Goal: Task Accomplishment & Management: Complete application form

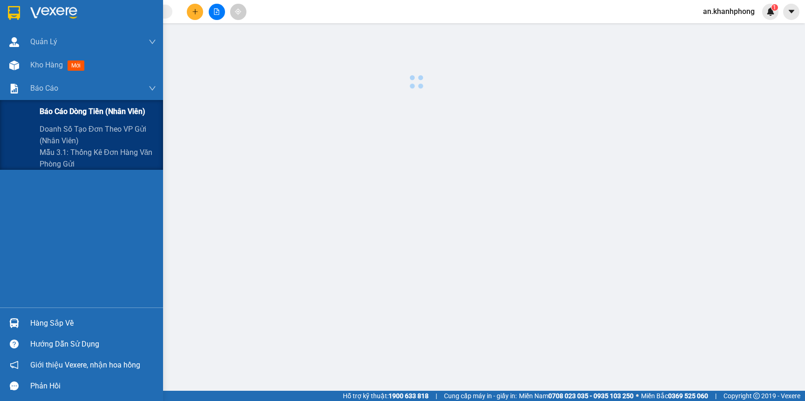
click at [48, 106] on span "Báo cáo dòng tiền (nhân viên)" at bounding box center [93, 112] width 106 height 12
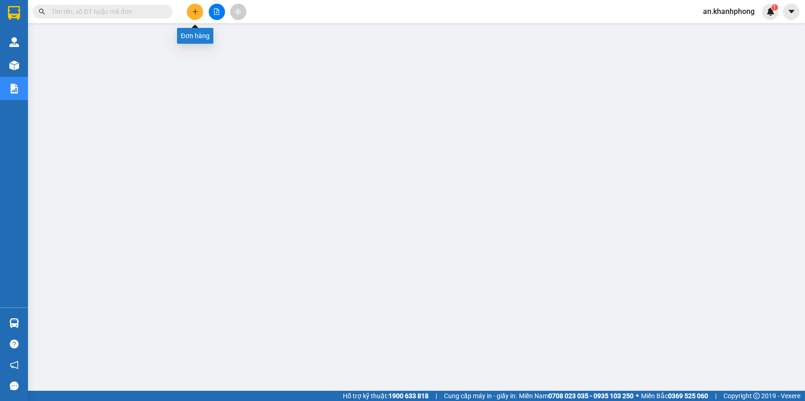
click at [199, 14] on button at bounding box center [195, 12] width 16 height 16
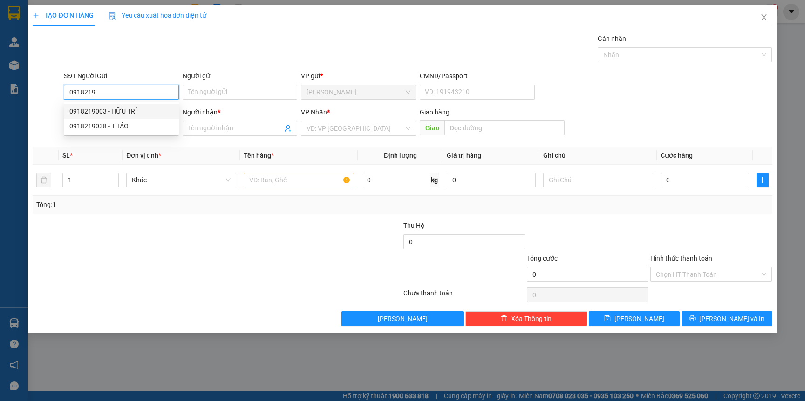
click at [132, 111] on div "0918219003 - HỮU TRÍ" at bounding box center [121, 111] width 104 height 10
type input "0918219003"
type input "HỮU TRÍ"
type input "0918219003"
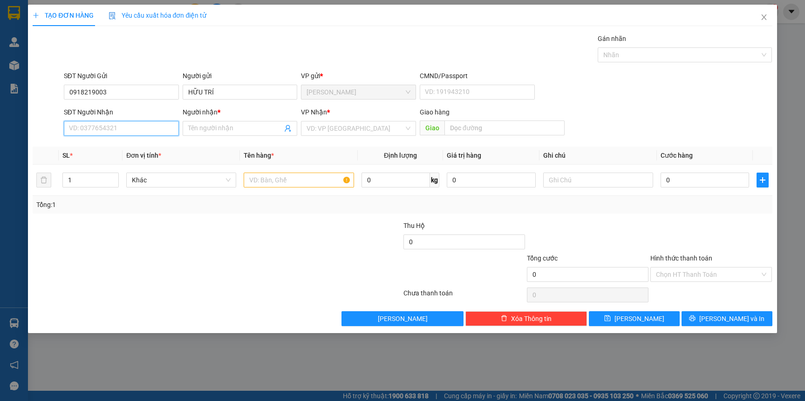
click at [123, 129] on input "SĐT Người Nhận" at bounding box center [121, 128] width 115 height 15
click at [116, 150] on div "0966539335 - ĐỨC AN" at bounding box center [121, 148] width 104 height 10
type input "0966539335"
type input "ĐỨC AN"
type input "0966539335"
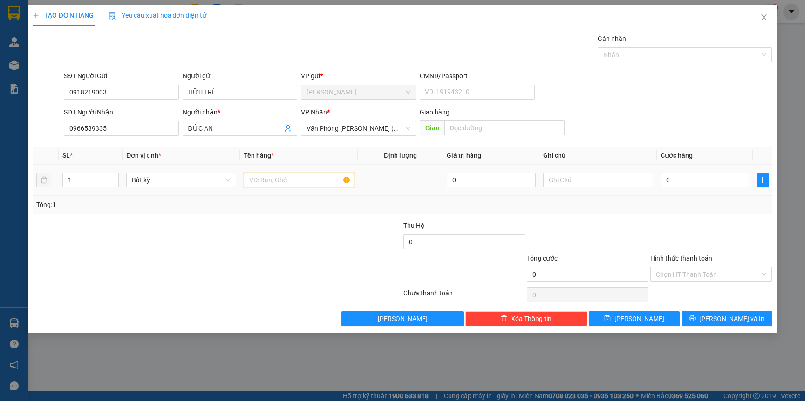
click at [264, 182] on input "text" at bounding box center [299, 180] width 110 height 15
type input "[GEOGRAPHIC_DATA]"
click at [262, 213] on div "Tổng: 1" at bounding box center [402, 205] width 739 height 18
click at [676, 176] on input "0" at bounding box center [704, 180] width 88 height 15
type input "3"
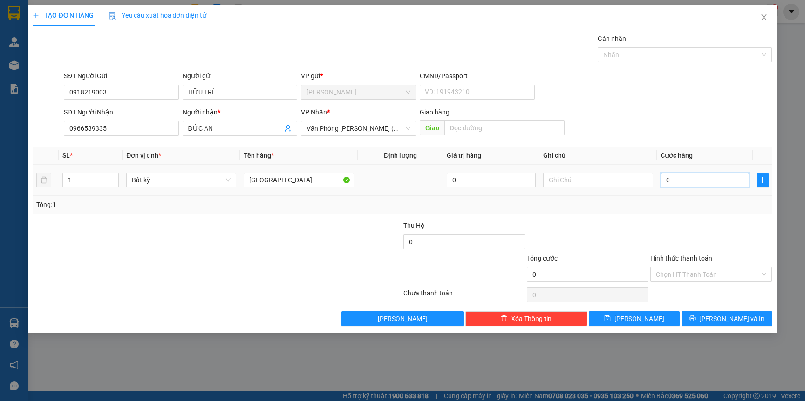
type input "3"
type input "30"
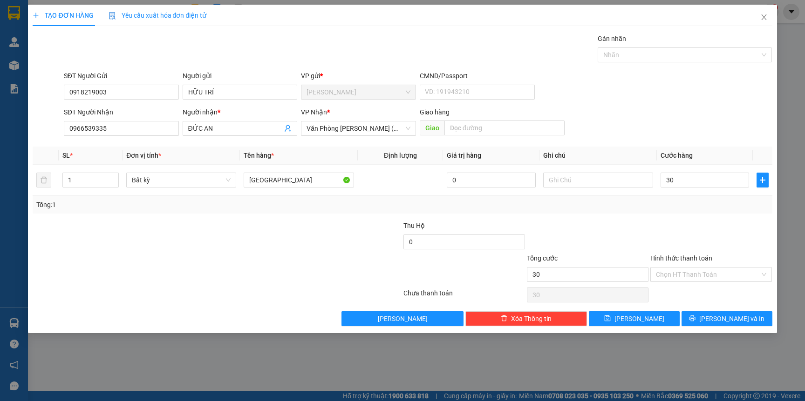
type input "30.000"
click at [676, 197] on div "Tổng: 1" at bounding box center [402, 205] width 739 height 18
click at [698, 321] on button "[PERSON_NAME] và In" at bounding box center [726, 319] width 91 height 15
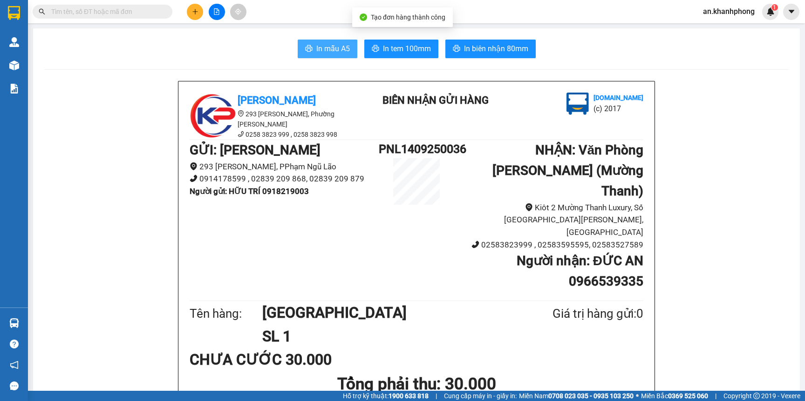
click at [316, 51] on span "In mẫu A5" at bounding box center [333, 49] width 34 height 12
